Goal: Navigation & Orientation: Find specific page/section

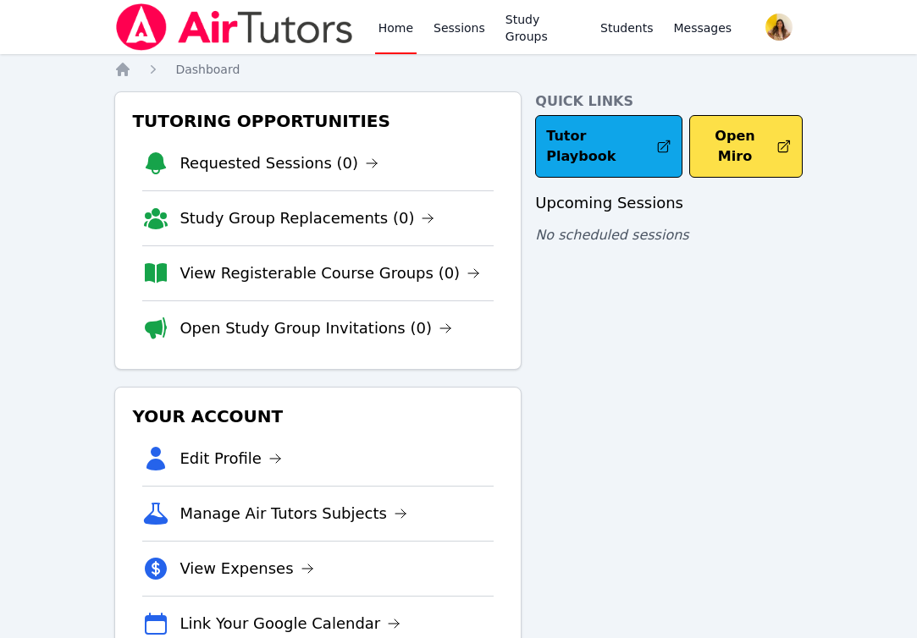
click at [202, 35] on img at bounding box center [234, 26] width 240 height 47
click at [173, 28] on img at bounding box center [234, 26] width 240 height 47
click at [148, 27] on img at bounding box center [234, 26] width 240 height 47
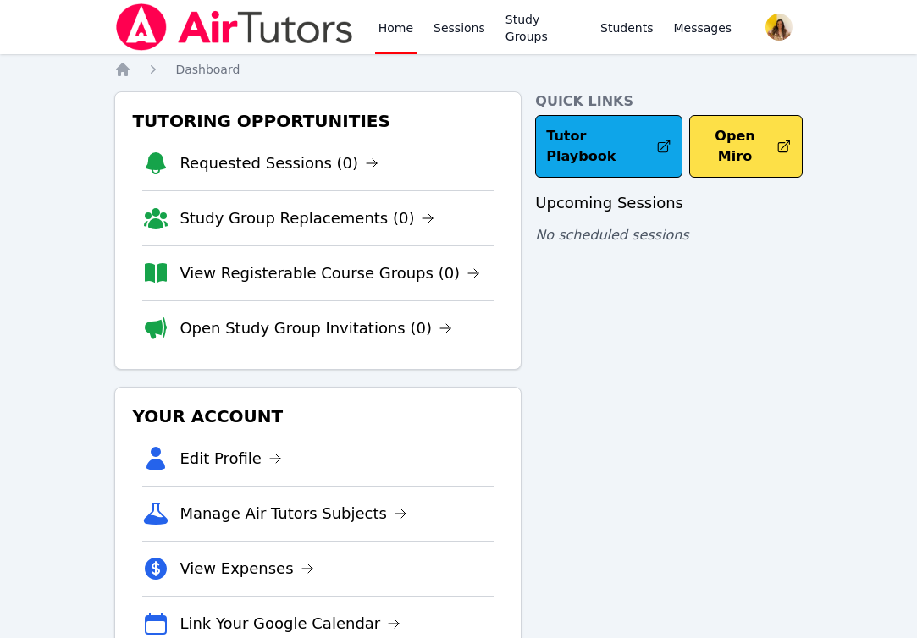
click at [315, 34] on img at bounding box center [234, 26] width 240 height 47
